Goal: Navigation & Orientation: Find specific page/section

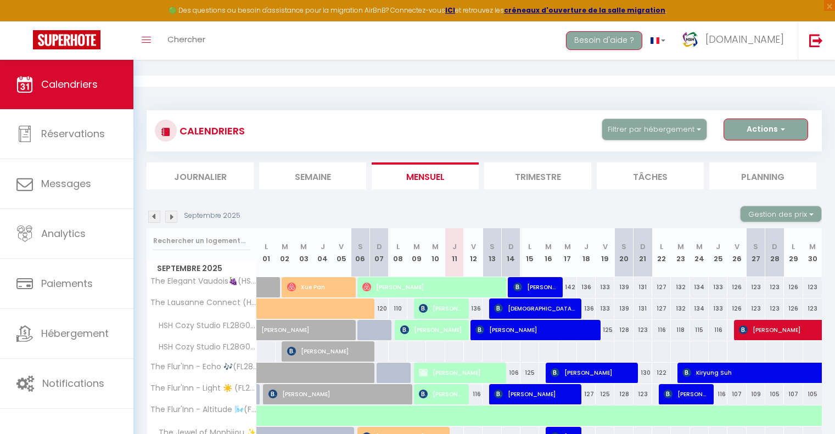
scroll to position [79, 0]
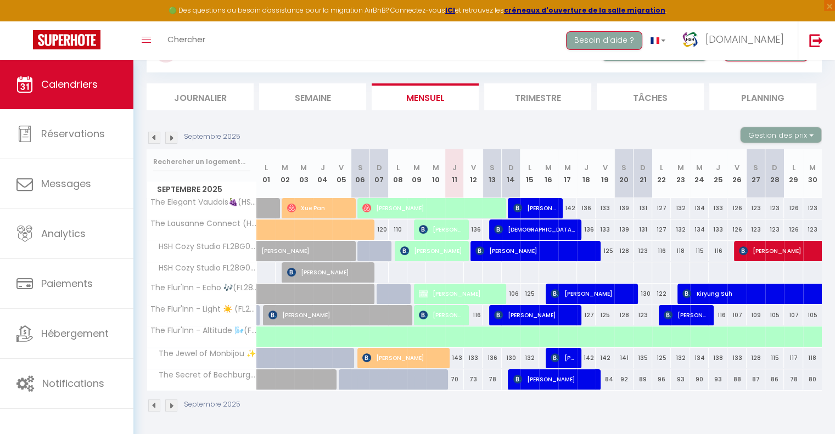
click at [599, 127] on div "Septembre 2025 Gestion des prix Nb Nuits minimum Règles Disponibilité" at bounding box center [484, 138] width 675 height 23
click at [152, 138] on img at bounding box center [154, 138] width 12 height 12
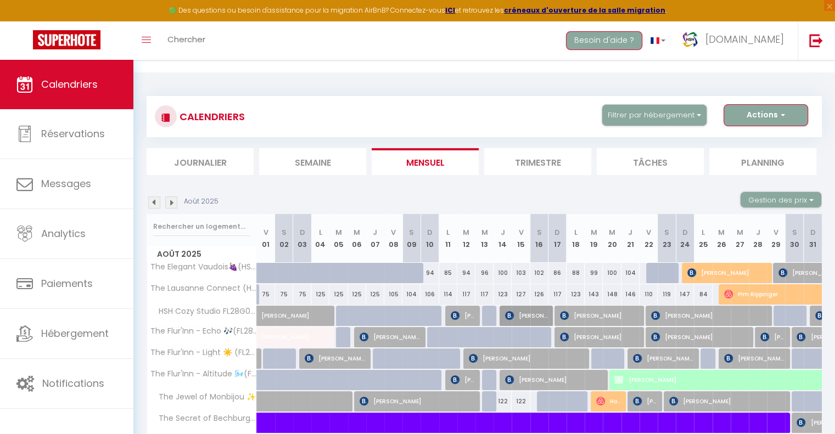
scroll to position [58, 0]
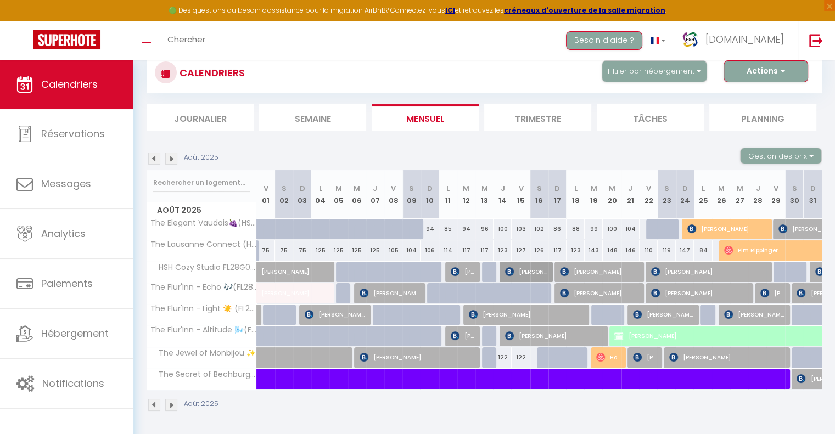
click at [171, 157] on img at bounding box center [171, 159] width 12 height 12
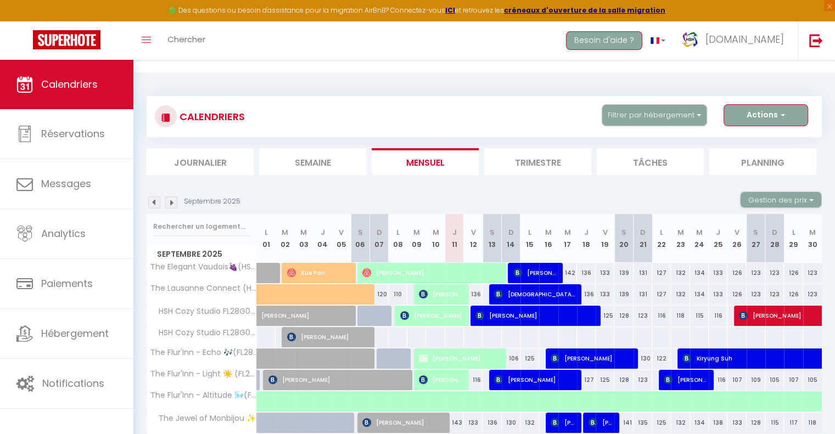
scroll to position [79, 0]
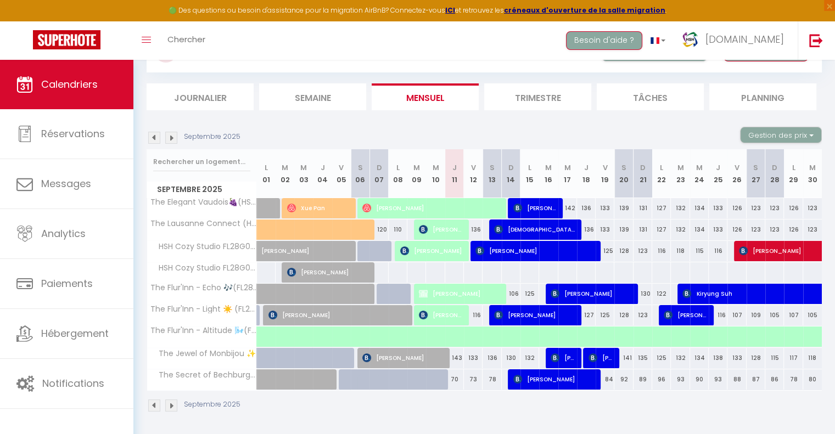
click at [153, 138] on img at bounding box center [154, 138] width 12 height 12
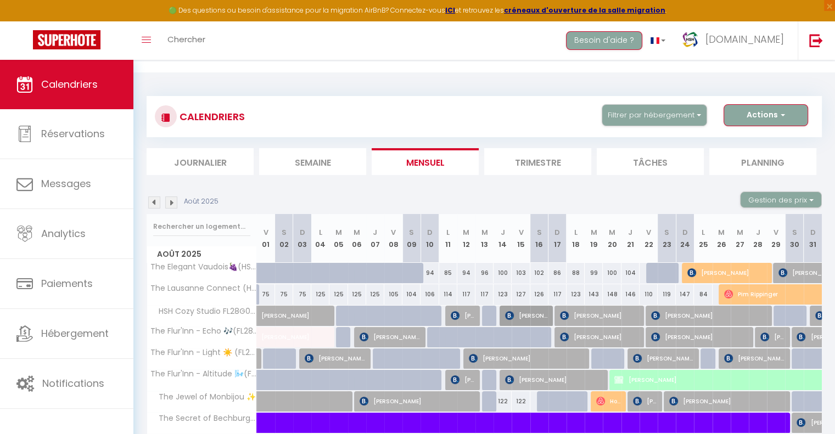
scroll to position [58, 0]
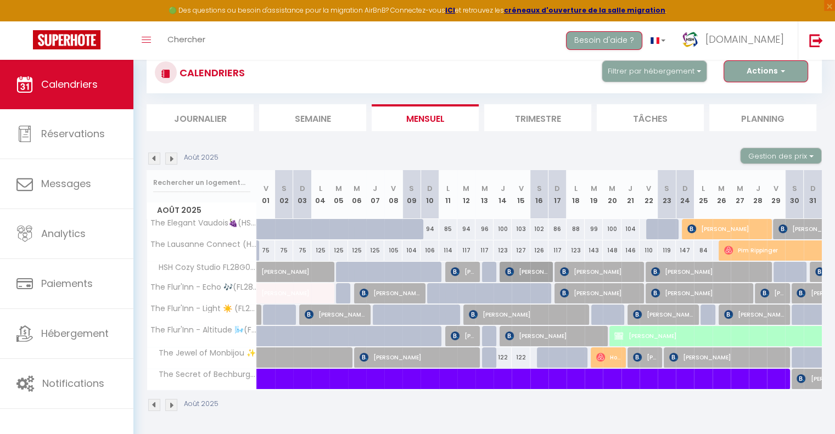
click at [171, 161] on img at bounding box center [171, 159] width 12 height 12
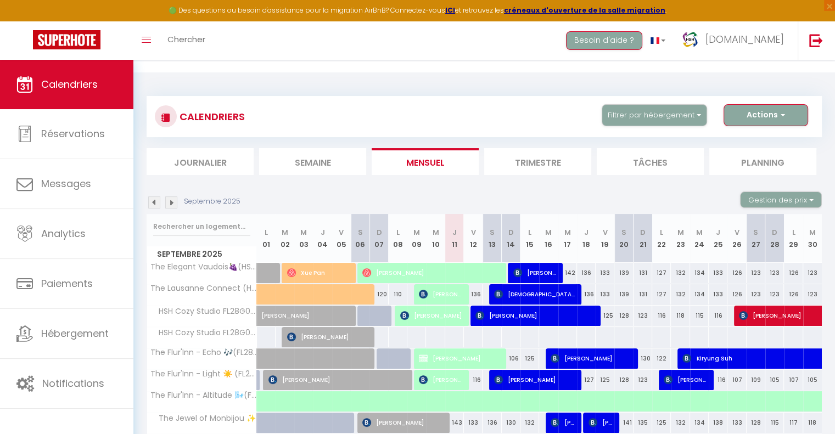
scroll to position [79, 0]
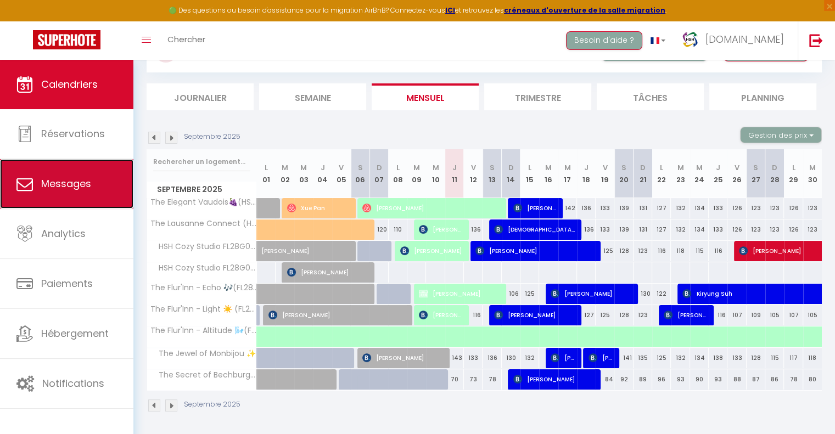
click at [93, 186] on link "Messages" at bounding box center [66, 183] width 133 height 49
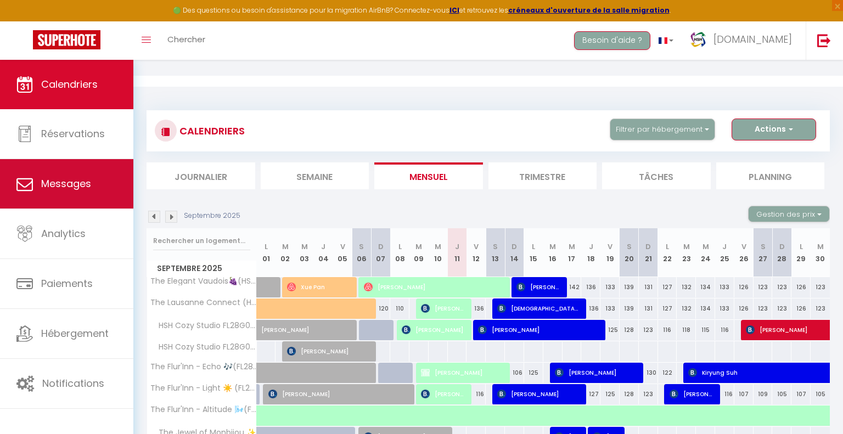
select select "message"
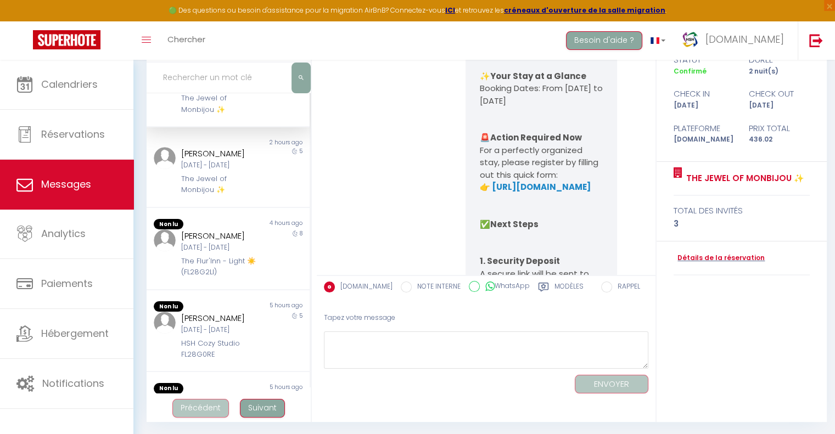
scroll to position [46, 0]
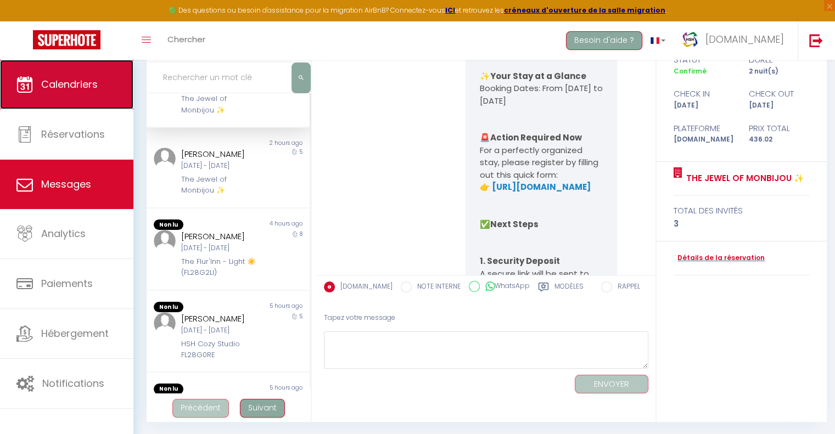
click at [57, 82] on span "Calendriers" at bounding box center [69, 84] width 57 height 14
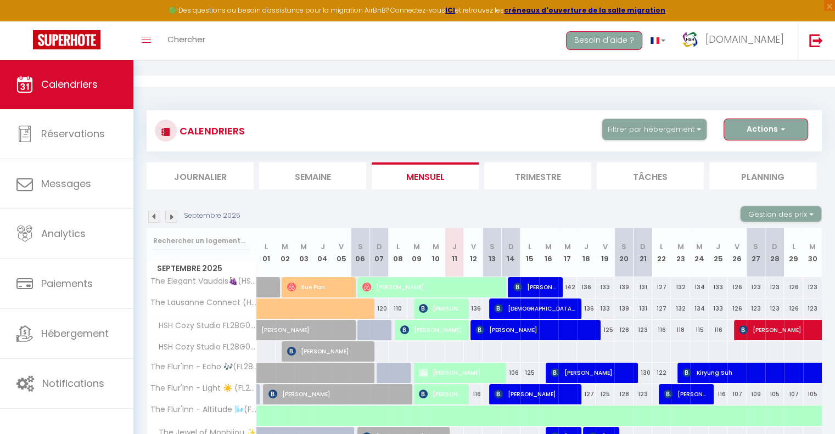
scroll to position [79, 0]
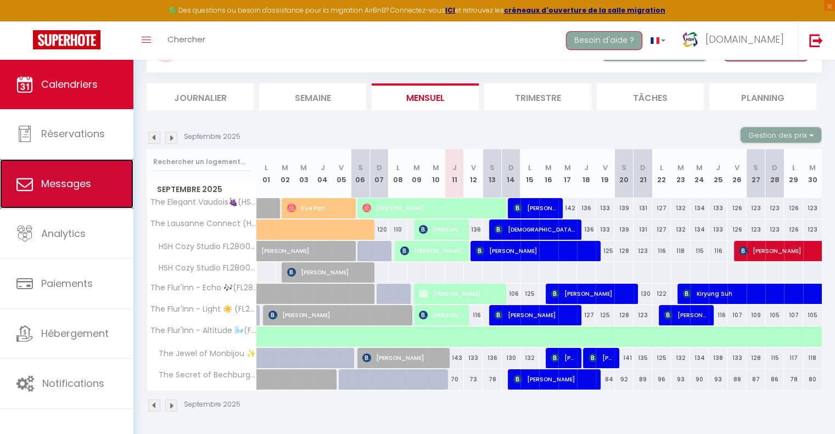
click at [66, 184] on span "Messages" at bounding box center [66, 184] width 50 height 14
select select "message"
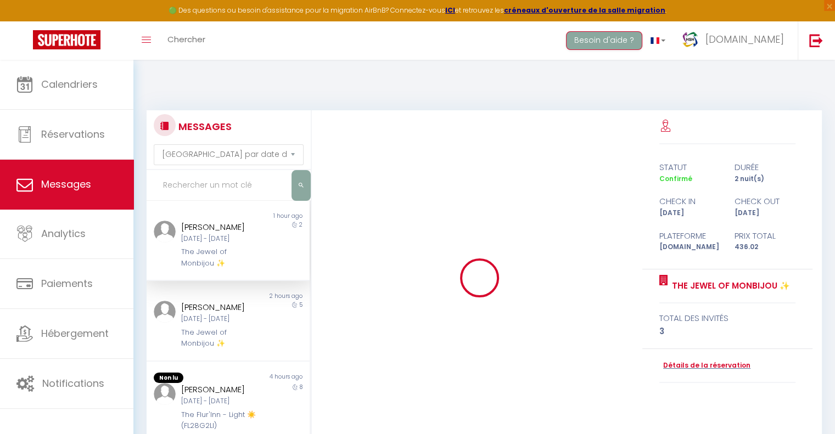
scroll to position [1799, 0]
